Goal: Task Accomplishment & Management: Manage account settings

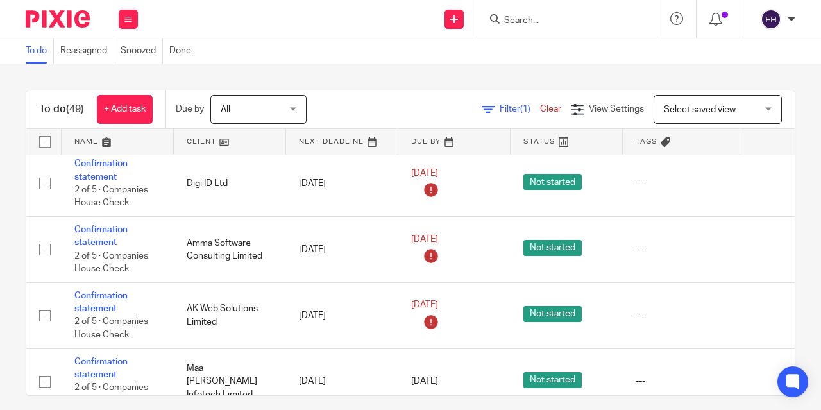
scroll to position [71, 0]
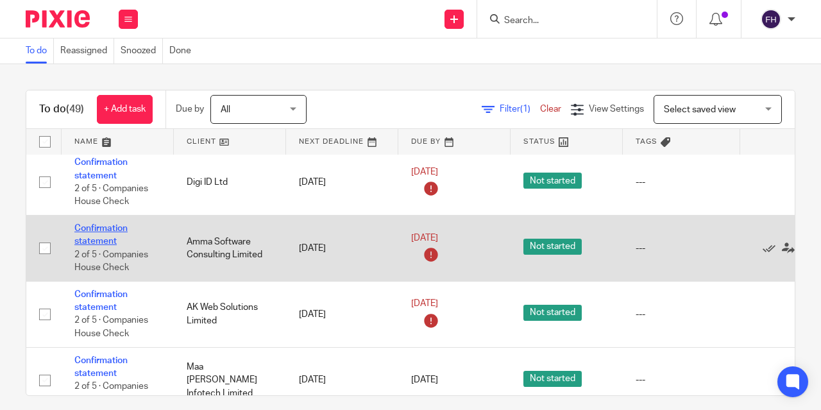
click at [109, 224] on link "Confirmation statement" at bounding box center [100, 235] width 53 height 22
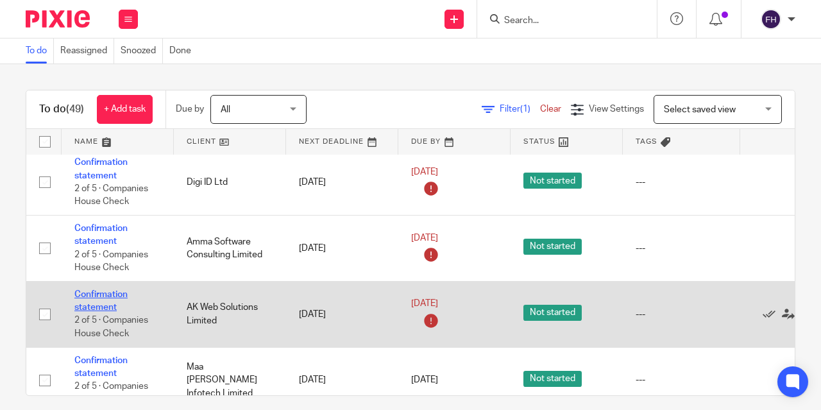
click at [108, 292] on link "Confirmation statement" at bounding box center [100, 301] width 53 height 22
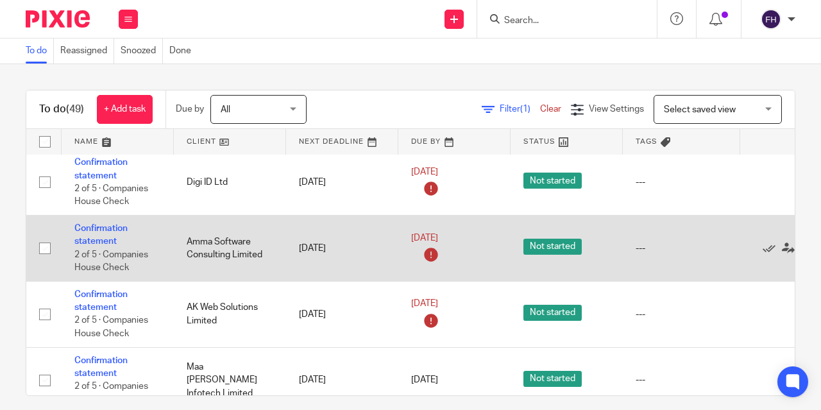
click at [44, 246] on input "checkbox" at bounding box center [45, 248] width 24 height 24
checkbox input "true"
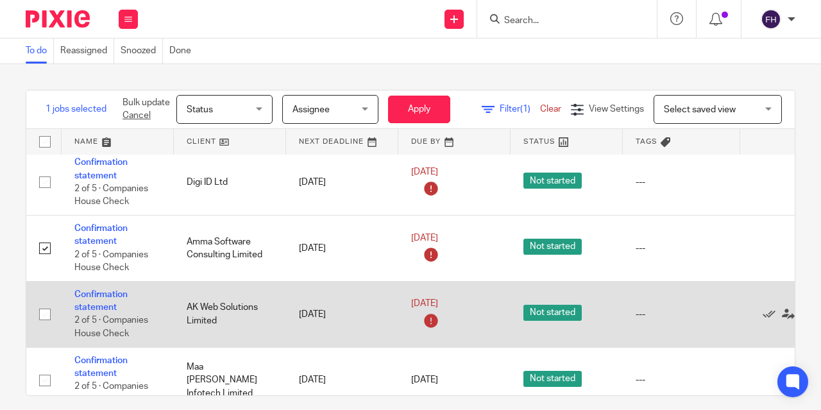
click at [42, 317] on input "checkbox" at bounding box center [45, 314] width 24 height 24
checkbox input "true"
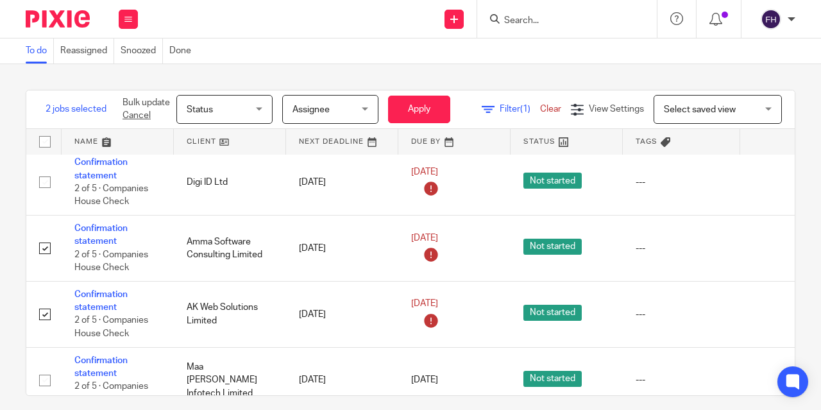
click at [242, 114] on span "Status" at bounding box center [221, 109] width 68 height 27
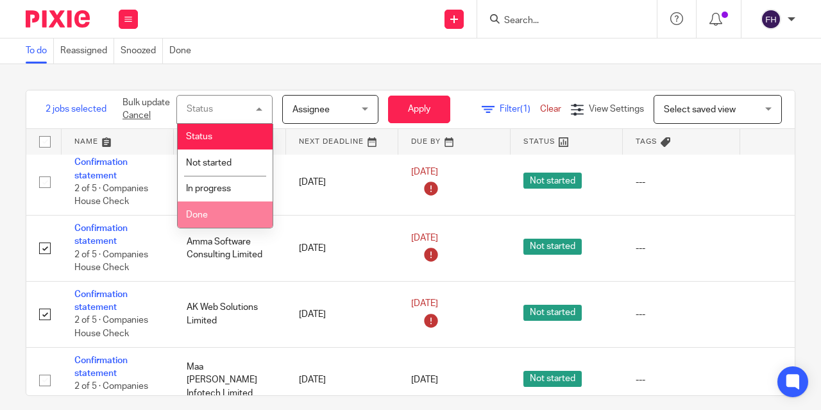
click at [212, 217] on li "Done" at bounding box center [225, 214] width 95 height 26
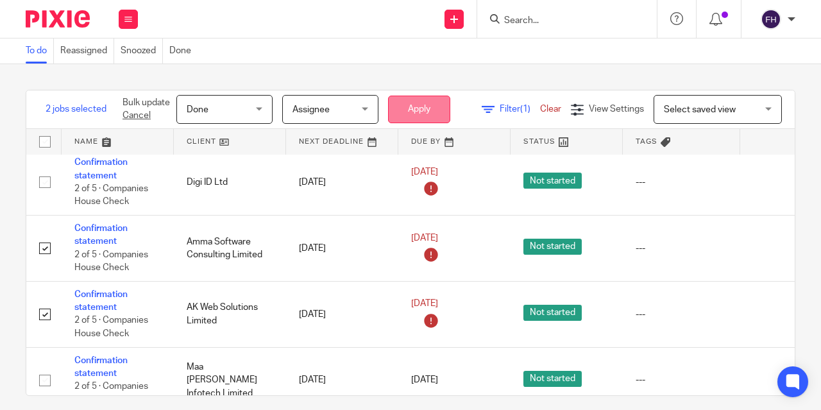
click at [430, 108] on button "Apply" at bounding box center [419, 110] width 62 height 28
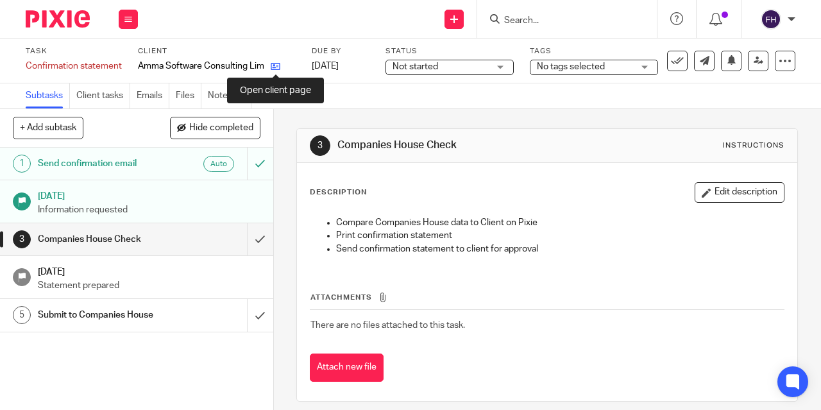
click at [277, 62] on icon at bounding box center [276, 67] width 10 height 10
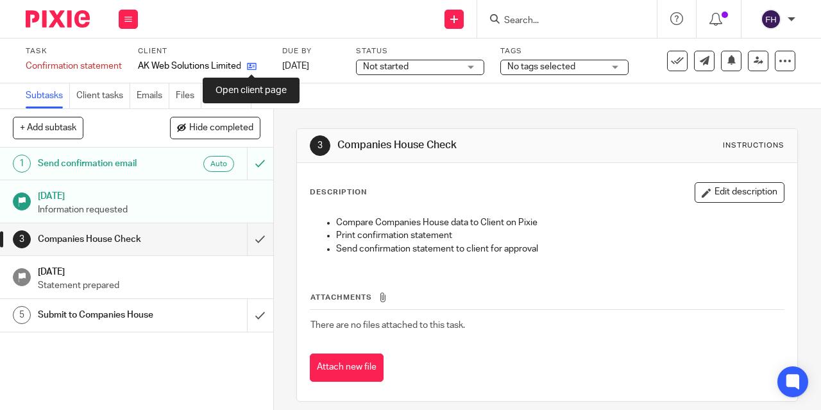
click at [254, 69] on icon at bounding box center [252, 67] width 10 height 10
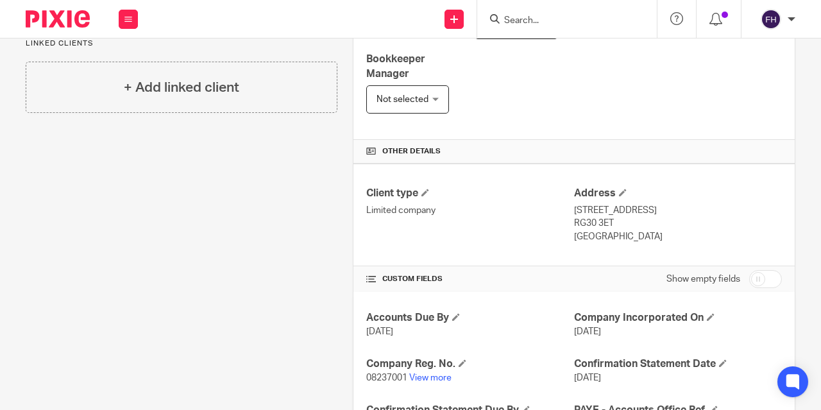
scroll to position [317, 0]
click at [427, 373] on link "View more" at bounding box center [430, 377] width 42 height 9
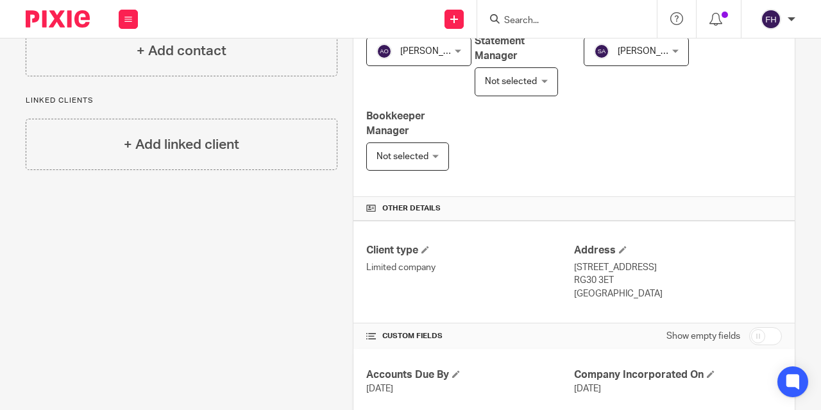
scroll to position [0, 0]
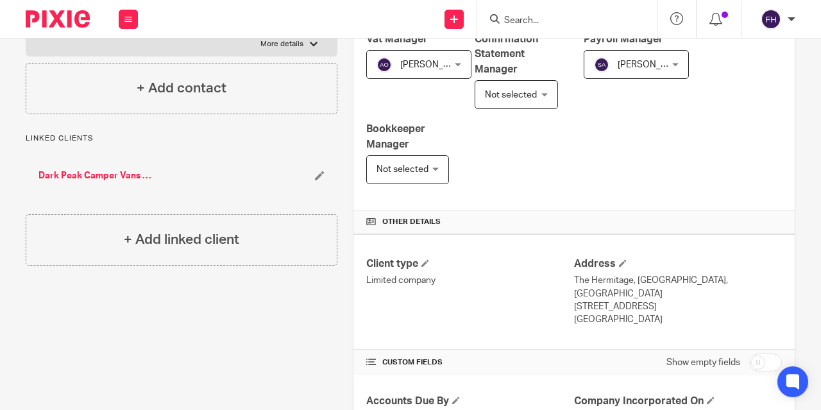
scroll to position [312, 0]
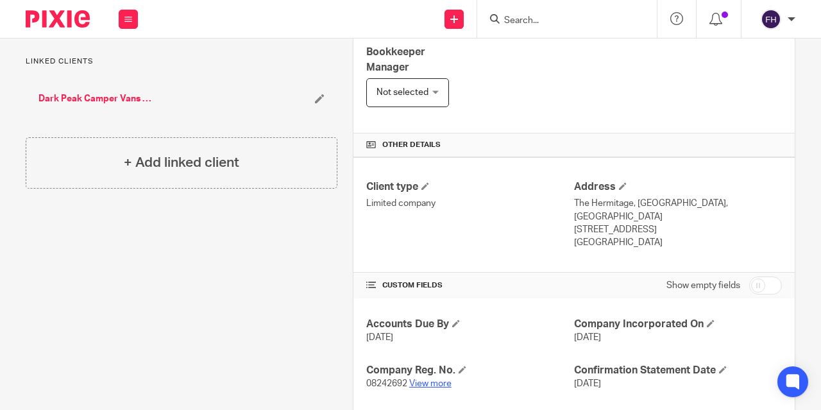
click at [429, 379] on link "View more" at bounding box center [430, 383] width 42 height 9
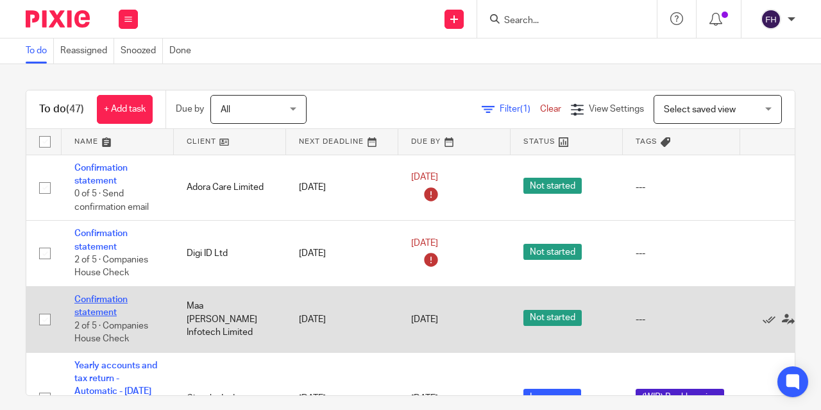
click at [108, 296] on link "Confirmation statement" at bounding box center [100, 306] width 53 height 22
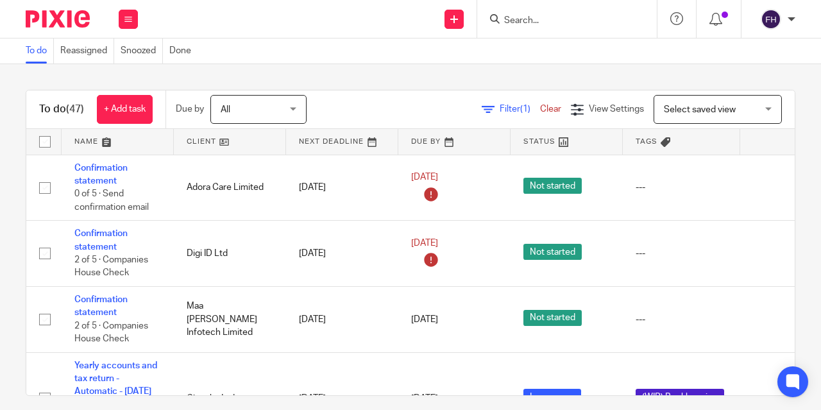
click at [246, 72] on div "To do (47) + Add task Due by All All Today Tomorrow This week Next week This mo…" at bounding box center [410, 237] width 821 height 346
click at [366, 42] on div "To do Reassigned Snoozed Done" at bounding box center [410, 51] width 821 height 26
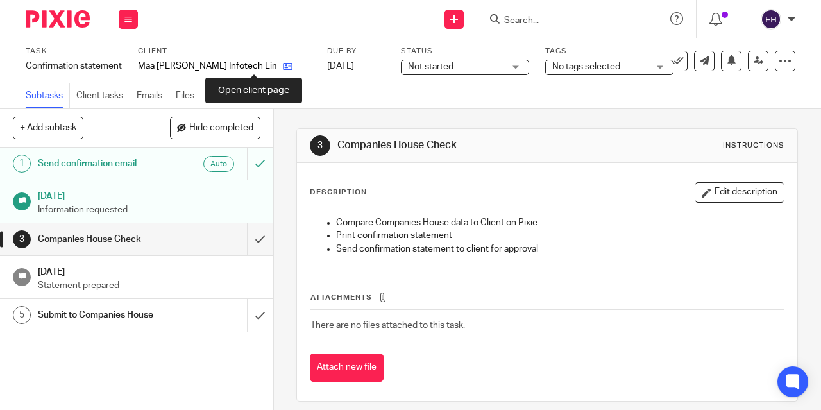
click at [283, 66] on icon at bounding box center [288, 67] width 10 height 10
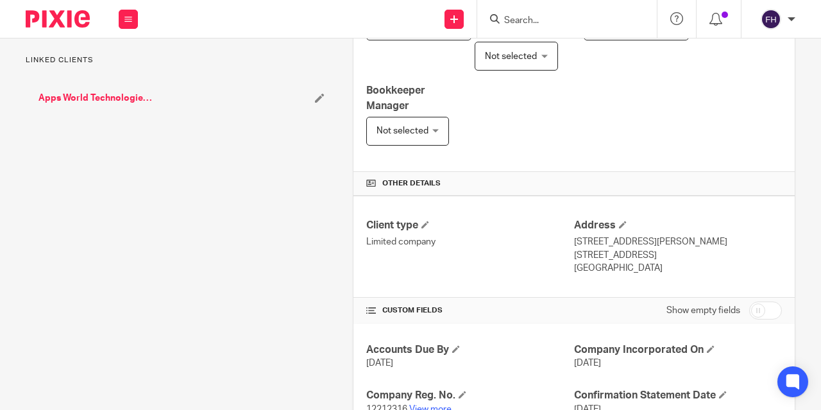
scroll to position [319, 0]
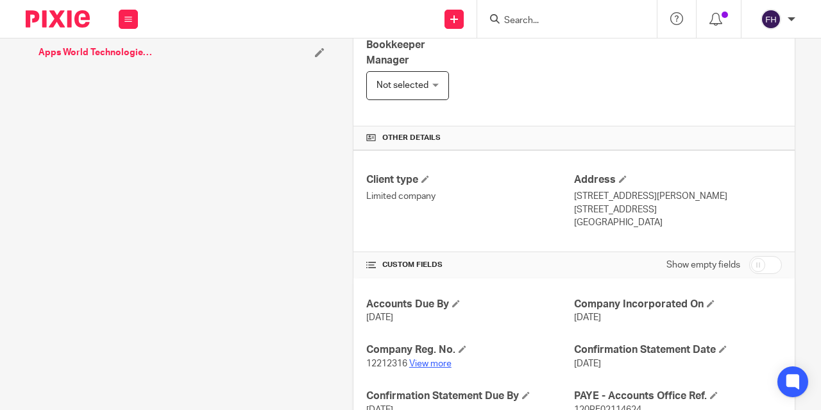
click at [429, 359] on link "View more" at bounding box center [430, 363] width 42 height 9
